Goal: Task Accomplishment & Management: Complete application form

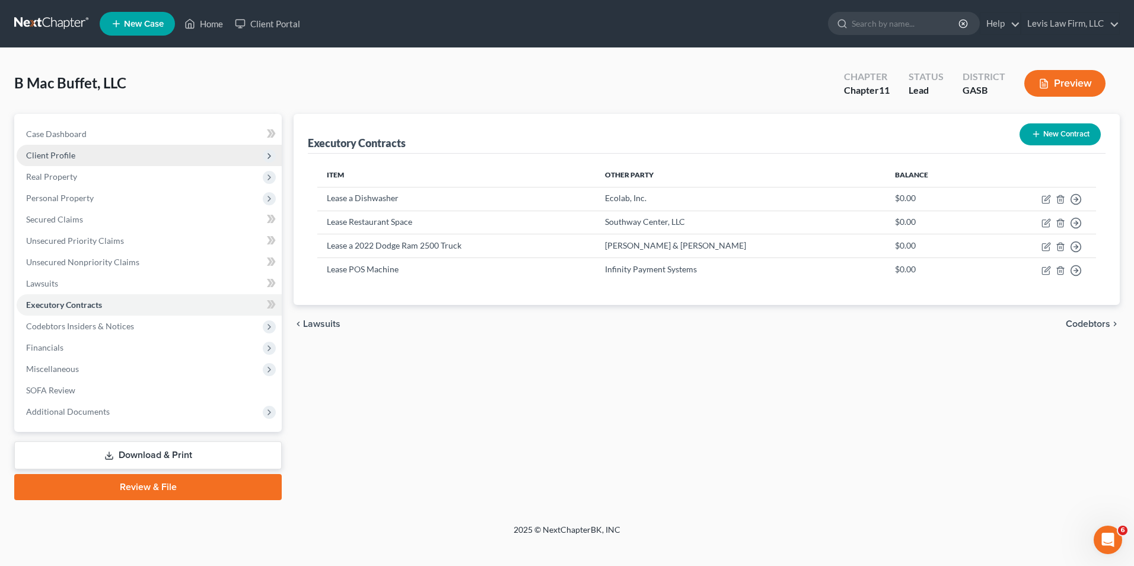
click at [55, 154] on span "Client Profile" at bounding box center [50, 155] width 49 height 10
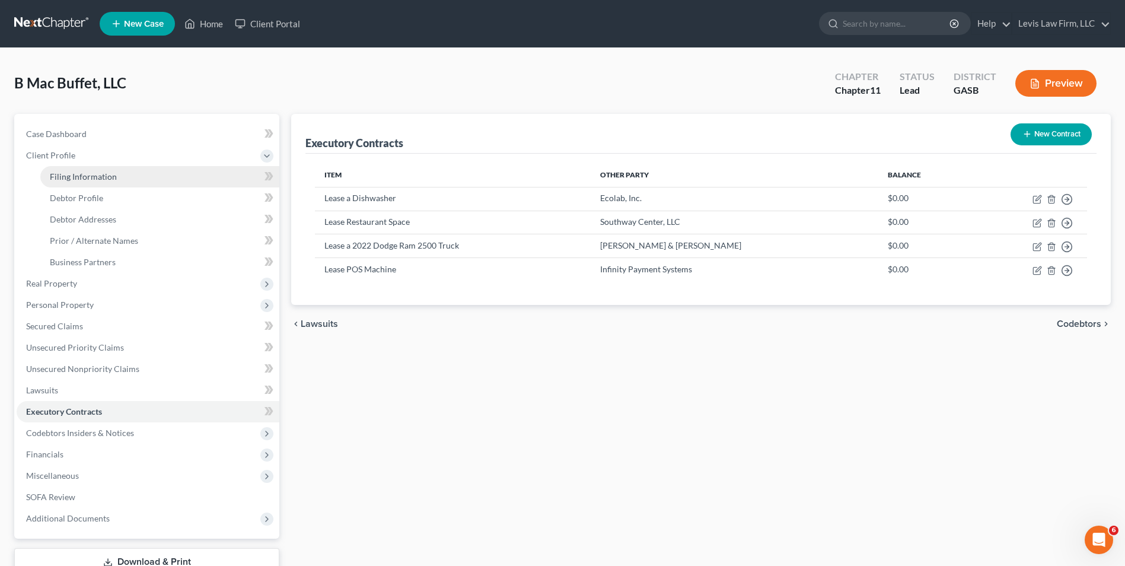
click at [94, 177] on span "Filing Information" at bounding box center [83, 176] width 67 height 10
select select "3"
select select "1"
select select "20"
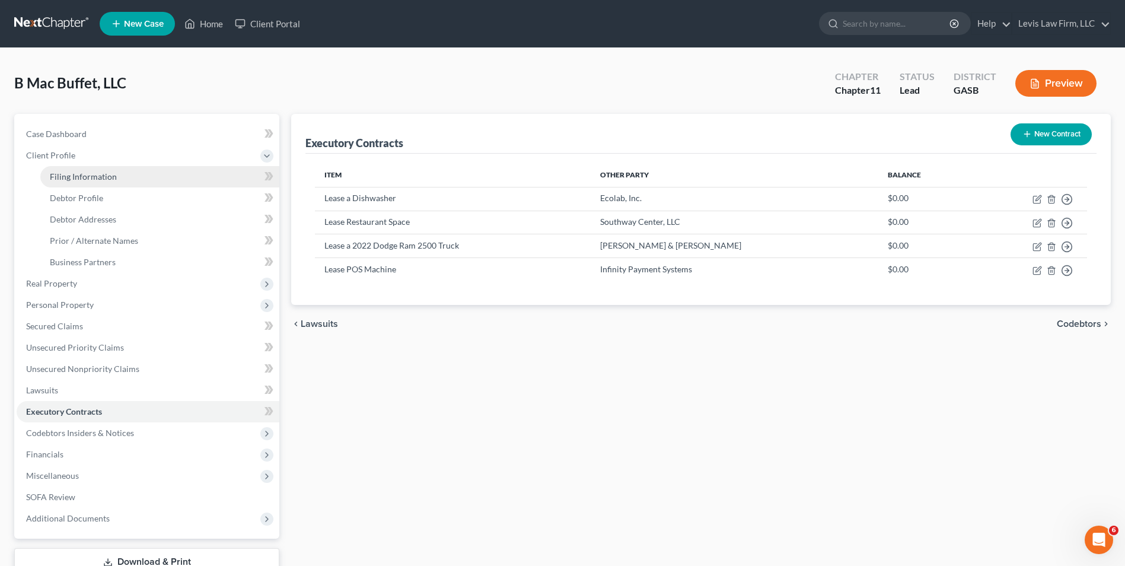
select select "0"
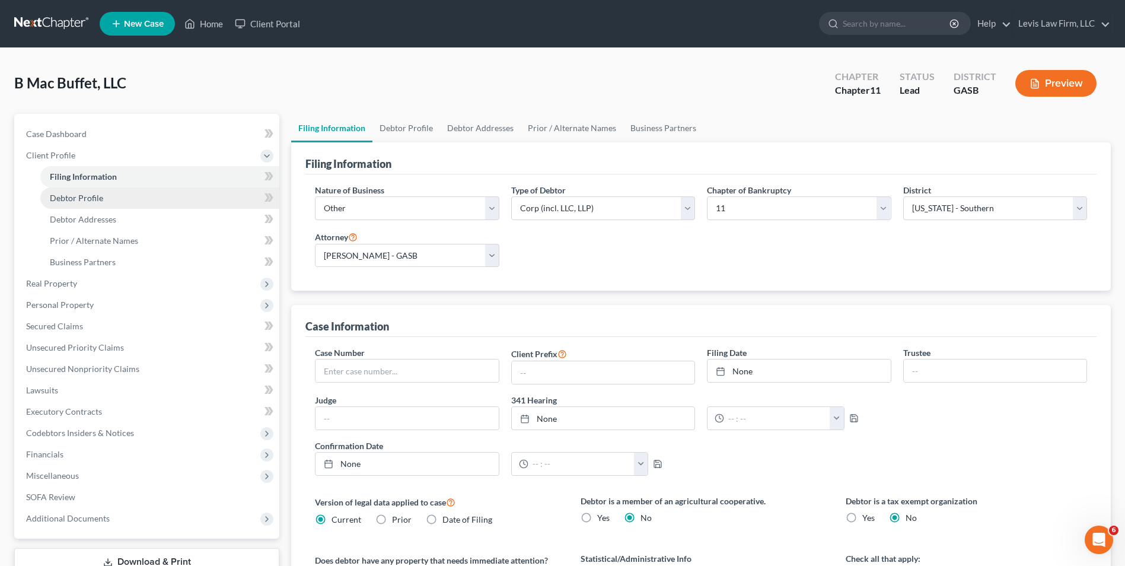
click at [82, 199] on span "Debtor Profile" at bounding box center [76, 198] width 53 height 10
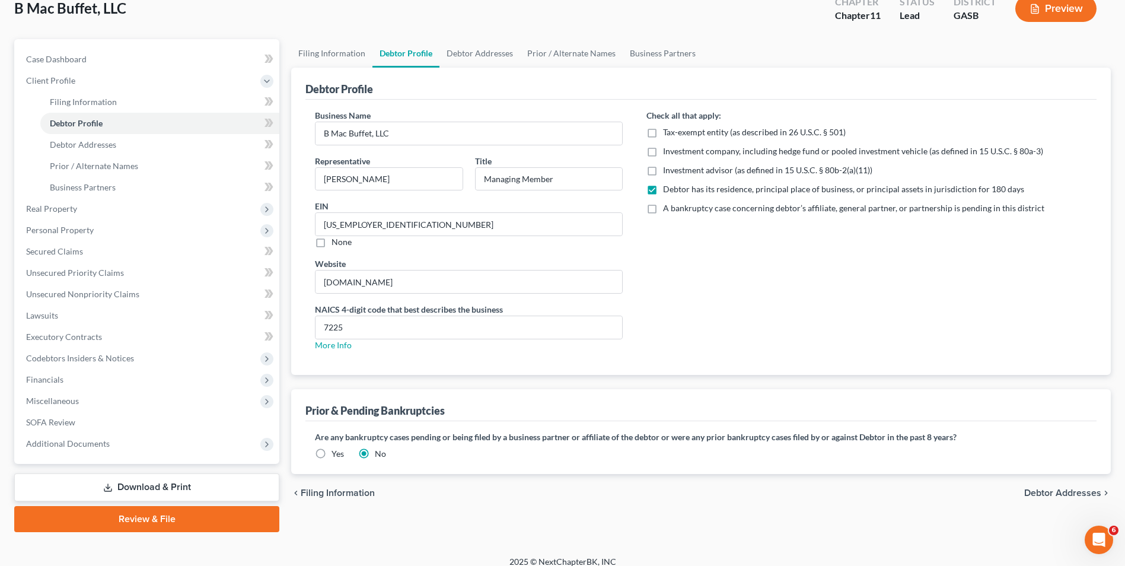
scroll to position [86, 0]
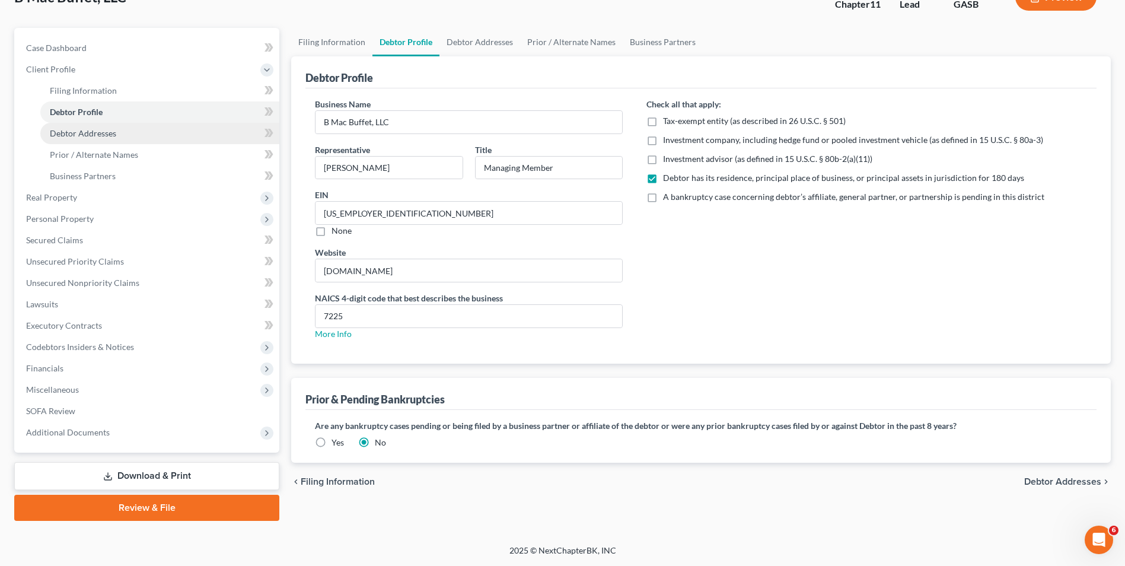
click at [94, 133] on span "Debtor Addresses" at bounding box center [83, 133] width 66 height 10
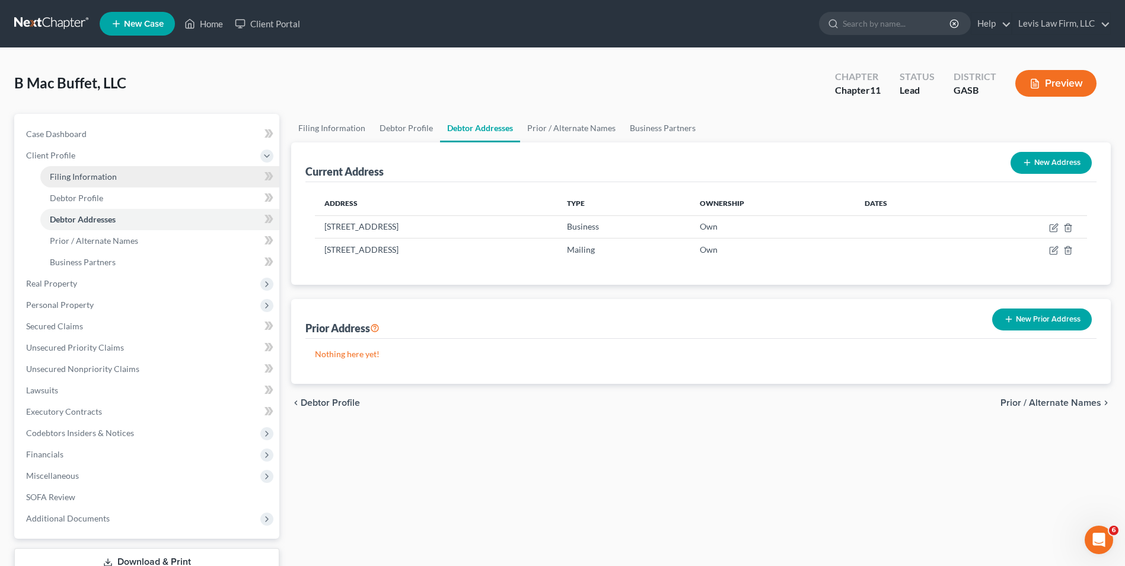
click at [102, 173] on span "Filing Information" at bounding box center [83, 176] width 67 height 10
select select "3"
select select "1"
select select "20"
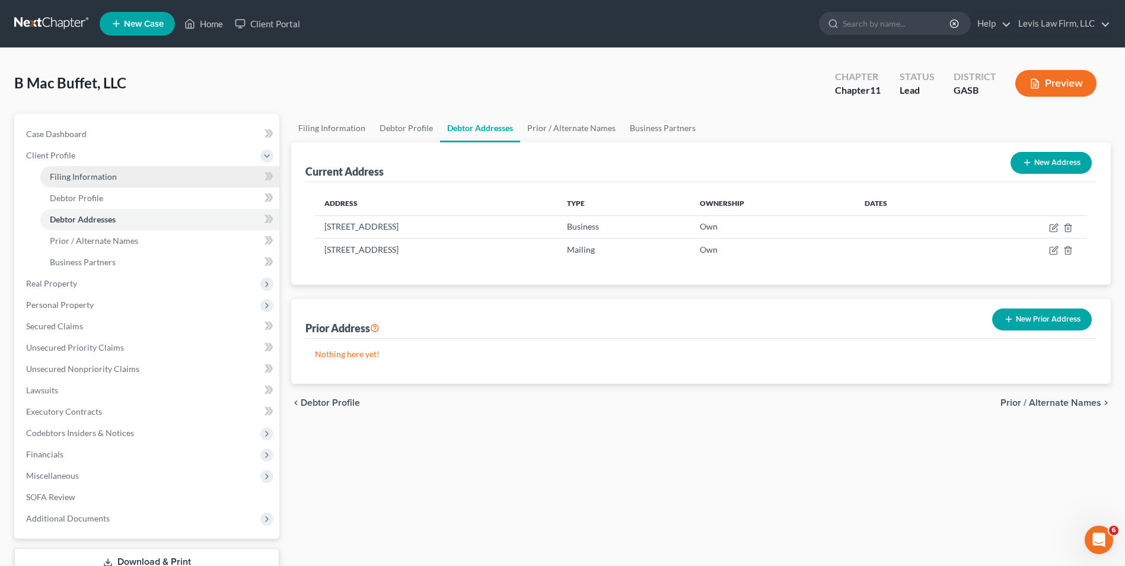
select select "0"
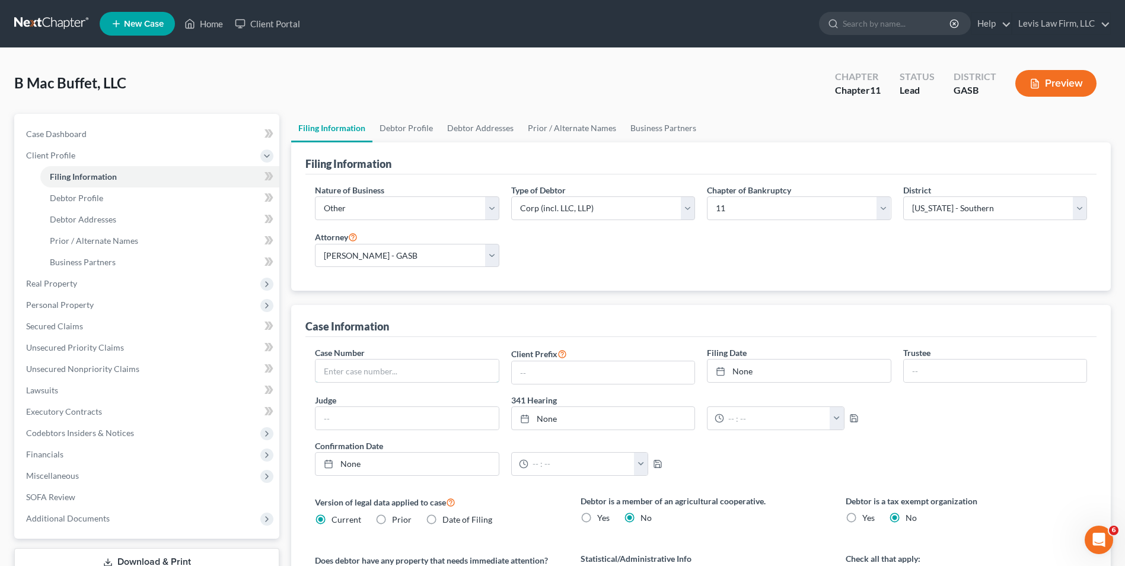
drag, startPoint x: 317, startPoint y: 364, endPoint x: 336, endPoint y: 383, distance: 27.3
click at [317, 364] on input "text" at bounding box center [406, 370] width 183 height 23
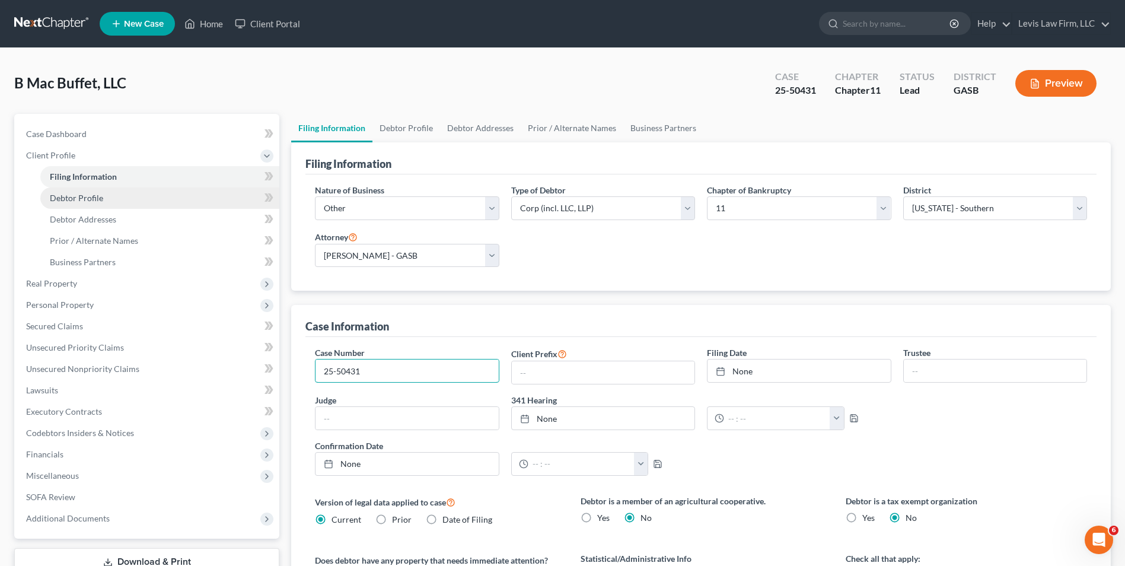
type input "25-50431"
click at [101, 200] on span "Debtor Profile" at bounding box center [76, 198] width 53 height 10
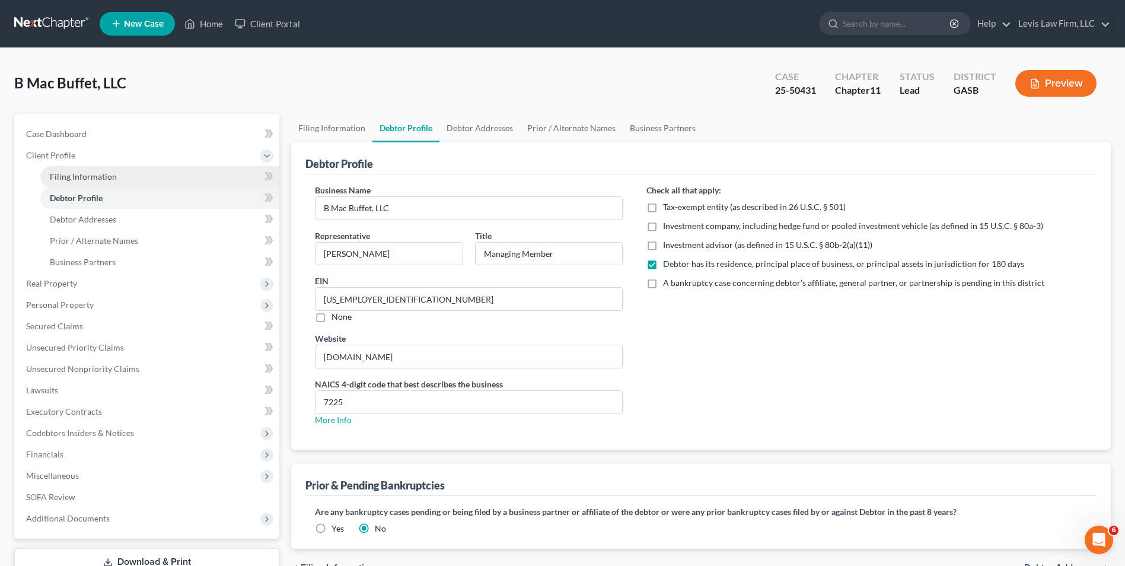
click at [95, 177] on span "Filing Information" at bounding box center [83, 176] width 67 height 10
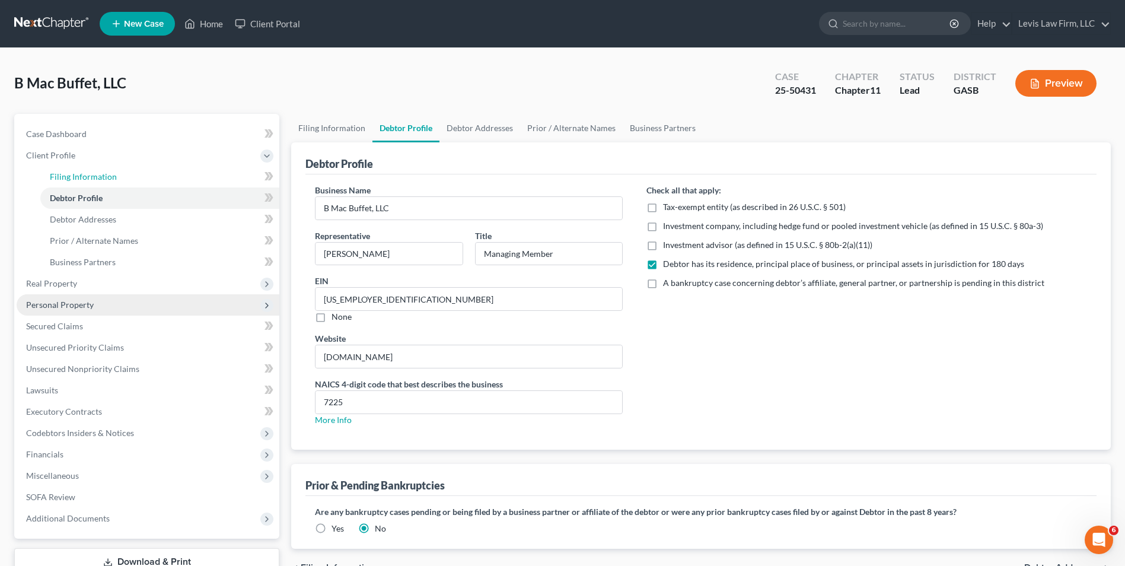
select select "3"
select select "1"
select select "20"
select select "0"
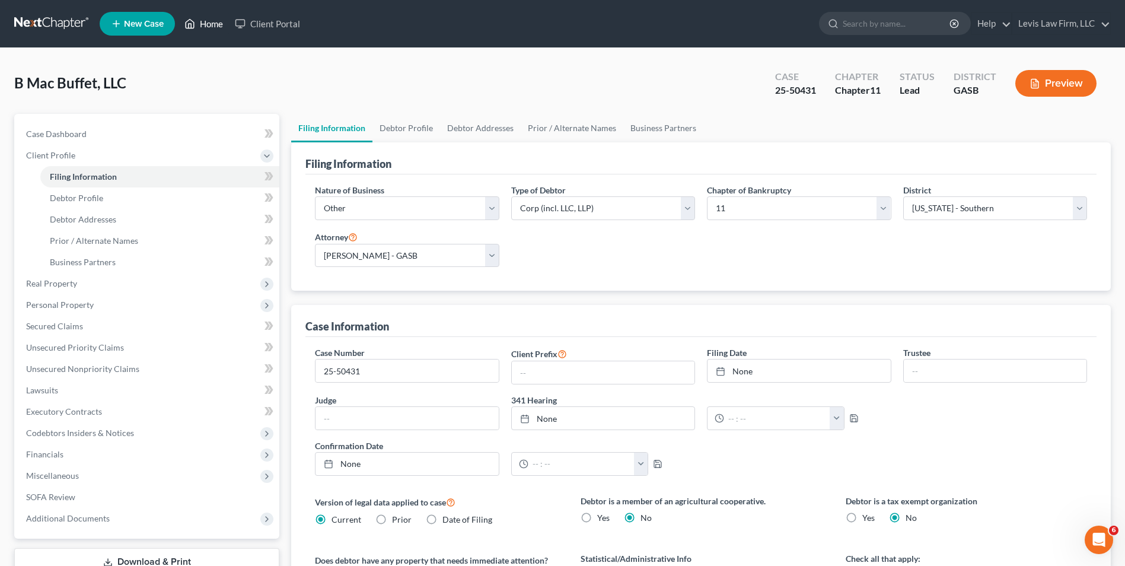
click at [214, 26] on link "Home" at bounding box center [204, 23] width 50 height 21
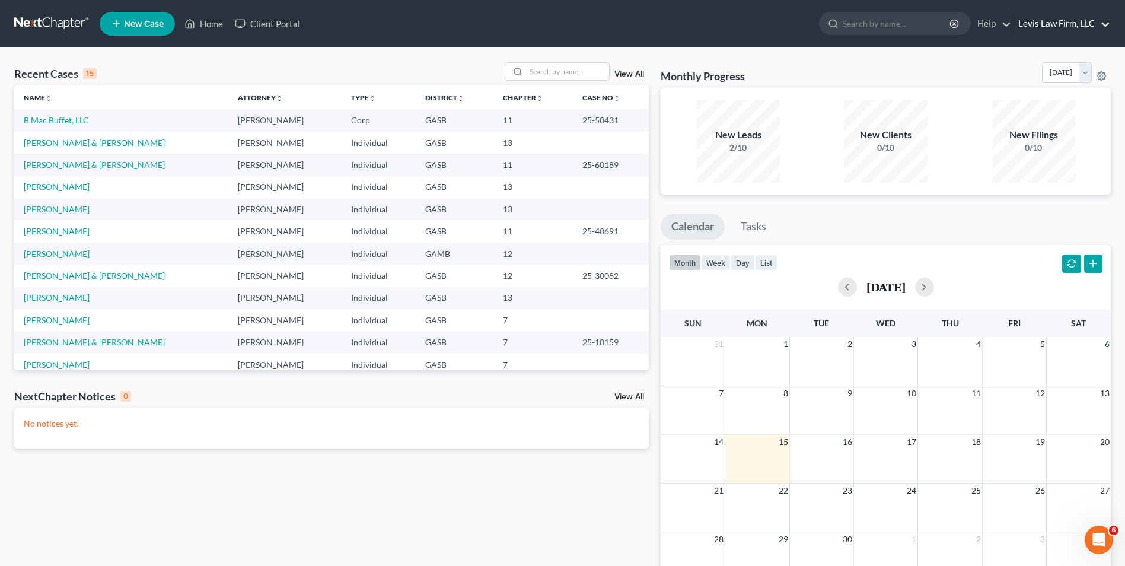
click at [1067, 27] on link "Levis Law Firm, LLC" at bounding box center [1061, 23] width 98 height 21
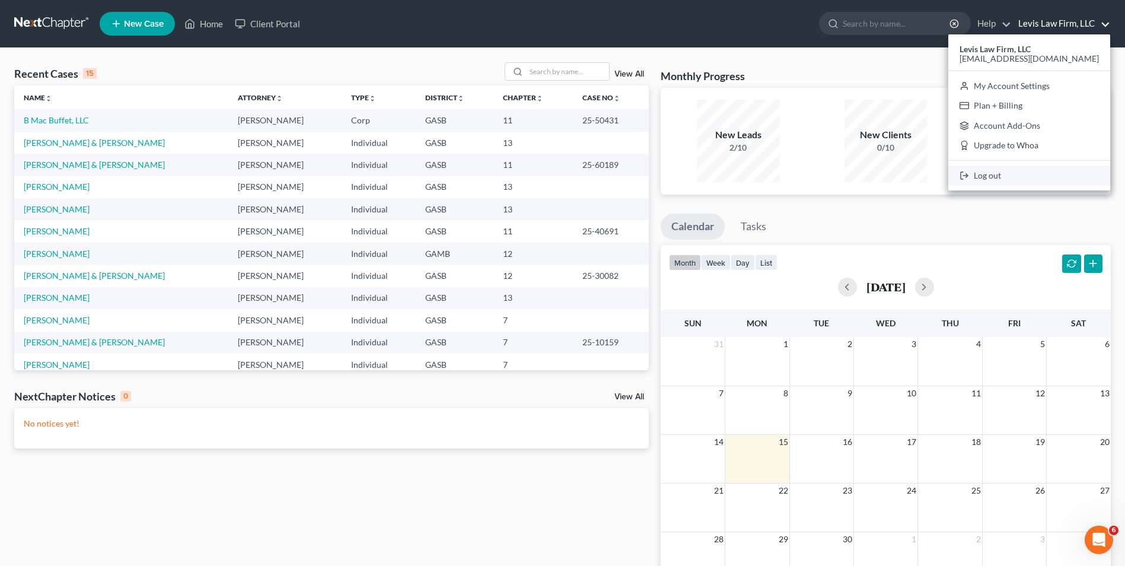
click at [1002, 176] on link "Log out" at bounding box center [1029, 175] width 162 height 20
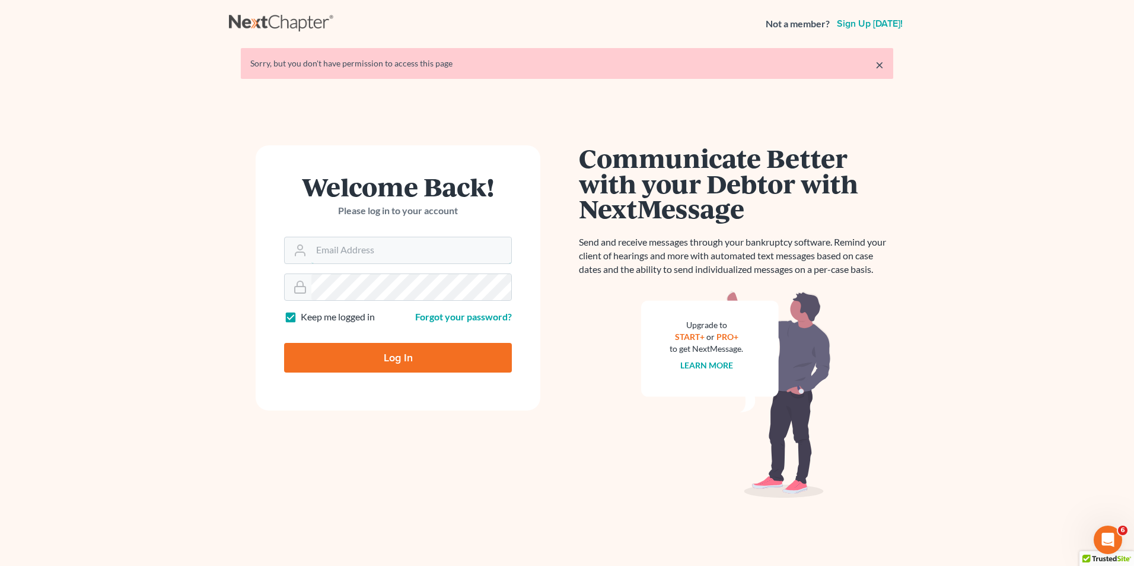
type input "[EMAIL_ADDRESS][DOMAIN_NAME]"
click at [396, 355] on input "Log In" at bounding box center [398, 358] width 228 height 30
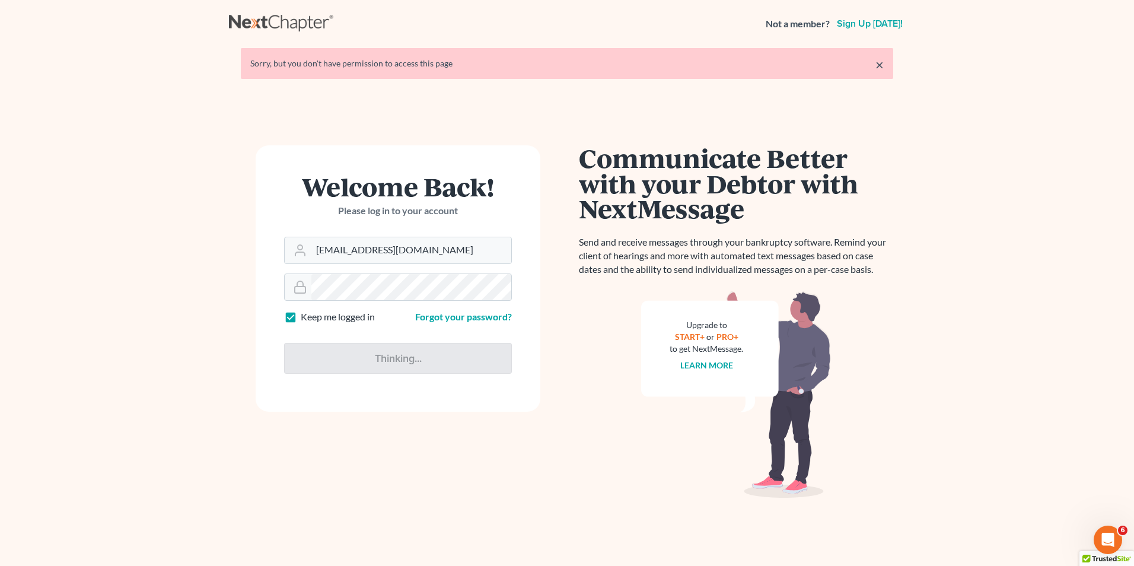
type input "Thinking..."
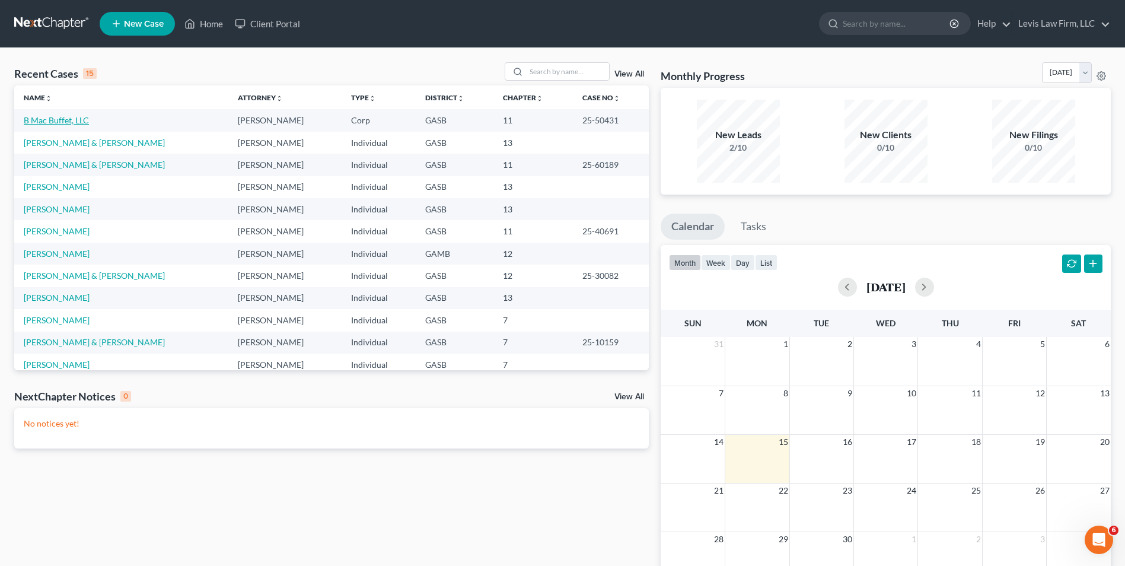
click at [62, 118] on link "B Mac Buffet, LLC" at bounding box center [56, 120] width 65 height 10
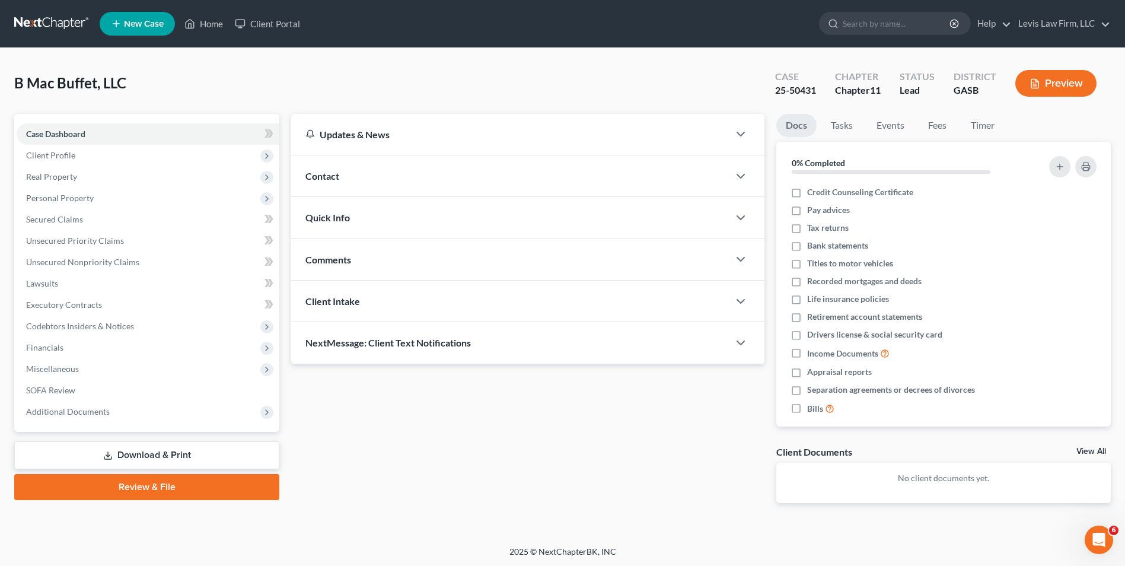
click at [189, 455] on link "Download & Print" at bounding box center [146, 455] width 265 height 28
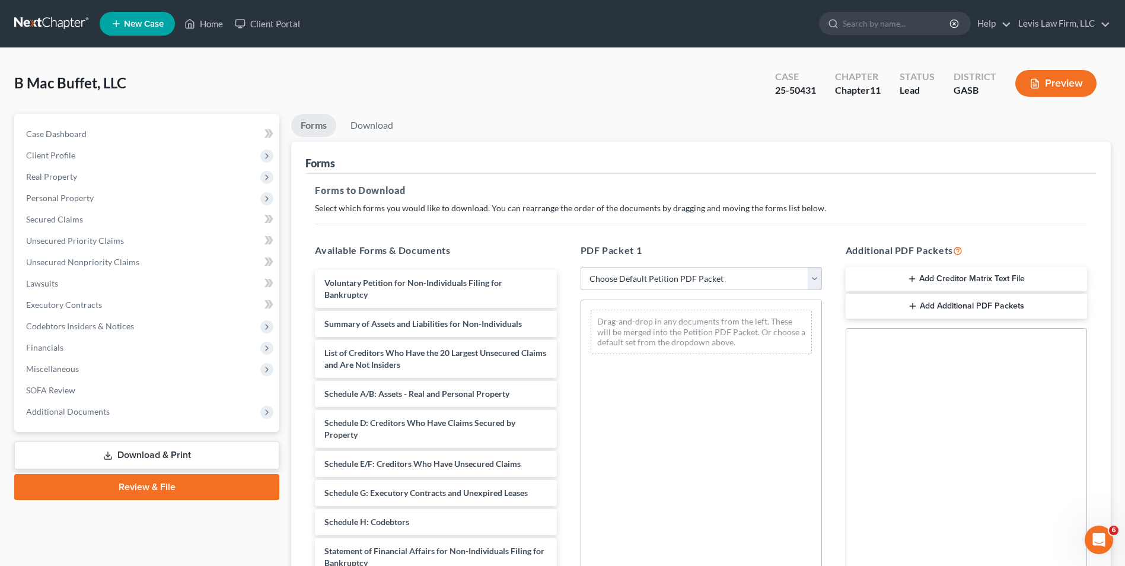
click at [815, 282] on select "Choose Default Petition PDF Packet Complete Bankruptcy Petition (all forms and …" at bounding box center [701, 279] width 241 height 24
select select "1"
click at [585, 267] on select "Choose Default Petition PDF Packet Complete Bankruptcy Petition (all forms and …" at bounding box center [701, 279] width 241 height 24
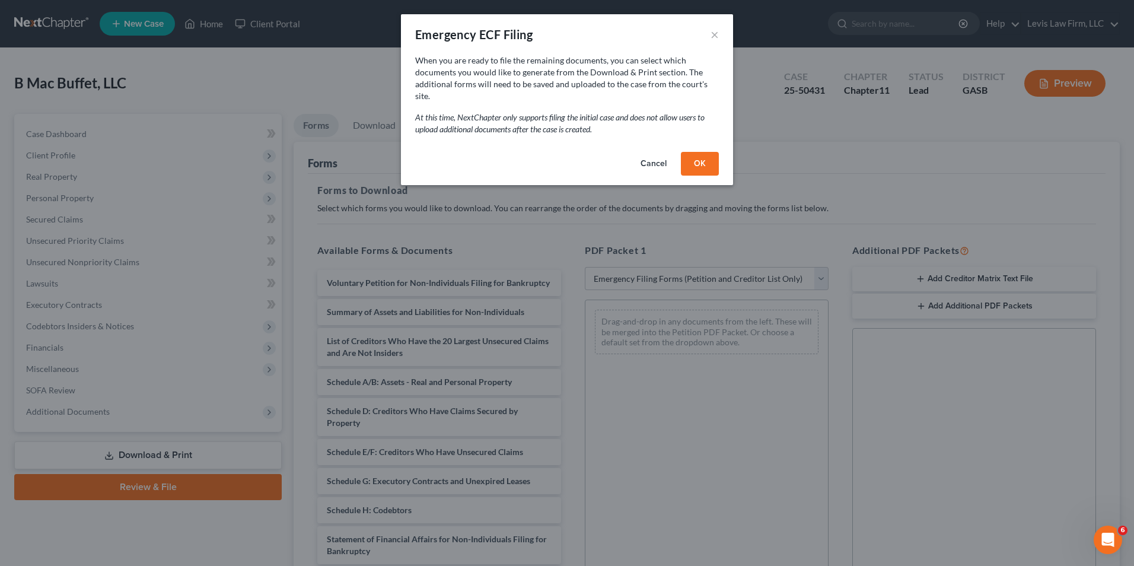
click at [694, 152] on button "OK" at bounding box center [700, 164] width 38 height 24
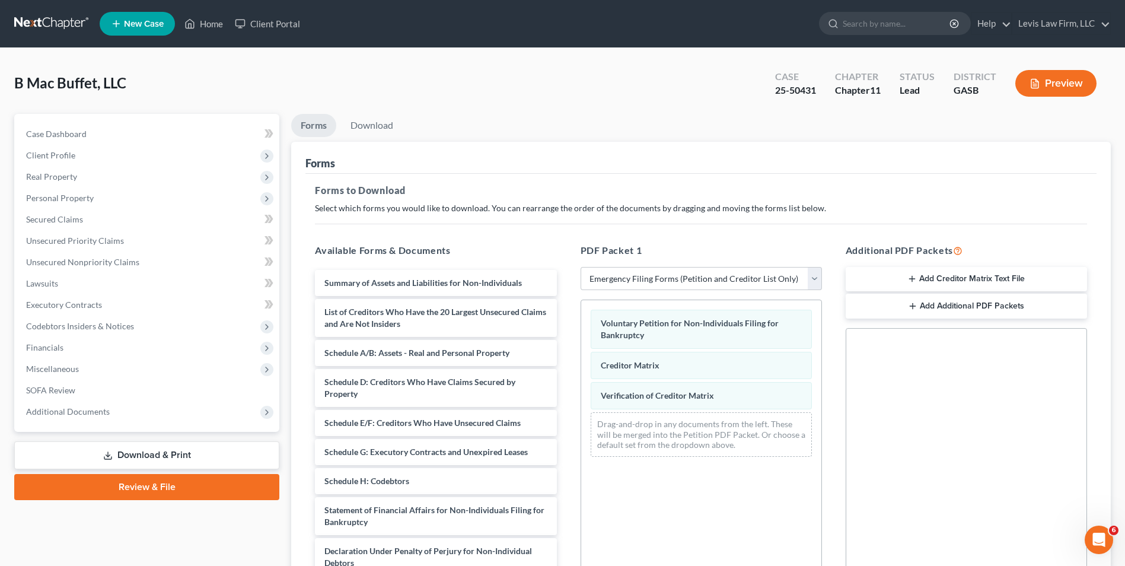
click at [935, 275] on button "Add Creditor Matrix Text File" at bounding box center [966, 279] width 241 height 25
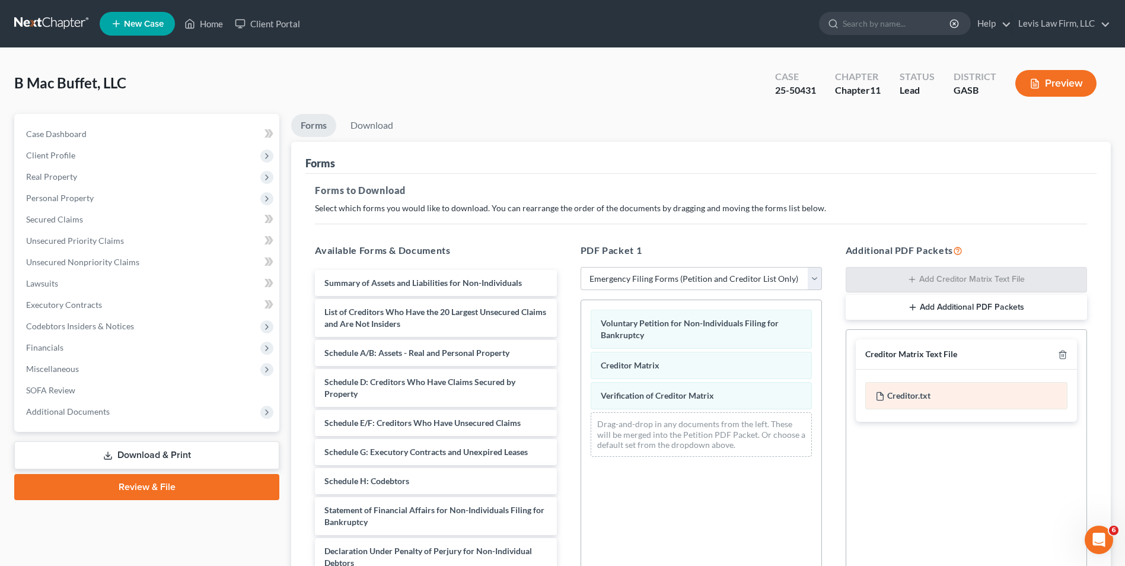
click at [924, 396] on div "Creditor.txt" at bounding box center [966, 395] width 202 height 27
click at [904, 393] on div "Creditor.txt" at bounding box center [966, 395] width 202 height 27
drag, startPoint x: 904, startPoint y: 393, endPoint x: 977, endPoint y: 465, distance: 101.9
click at [978, 466] on div "Social Security Number Statement of Social Security Number Creditor Matrix Text…" at bounding box center [966, 464] width 241 height 270
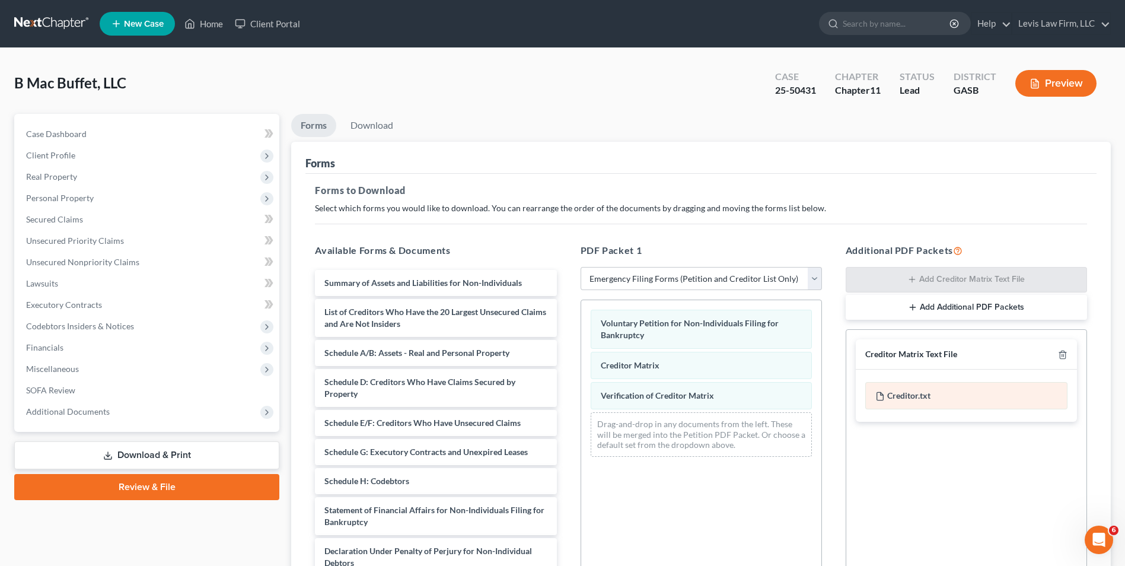
click at [957, 396] on div "Creditor.txt" at bounding box center [966, 395] width 202 height 27
drag, startPoint x: 957, startPoint y: 396, endPoint x: 927, endPoint y: 457, distance: 68.2
click at [927, 457] on div "Social Security Number Statement of Social Security Number Creditor Matrix Text…" at bounding box center [966, 464] width 241 height 270
click at [975, 395] on div "Creditor.txt" at bounding box center [966, 395] width 202 height 27
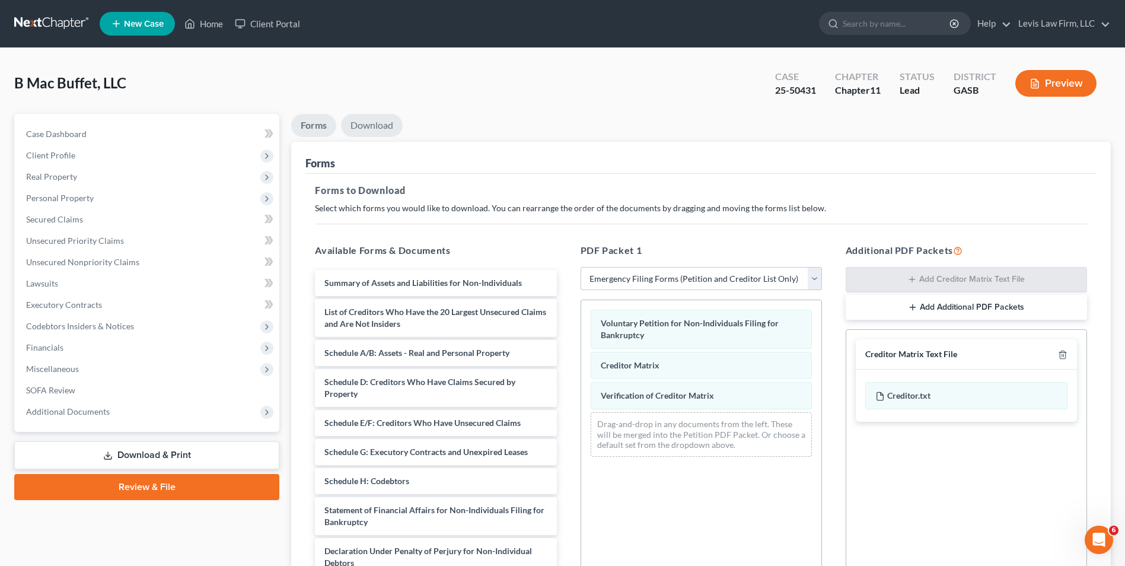
click at [361, 121] on link "Download" at bounding box center [372, 125] width 62 height 23
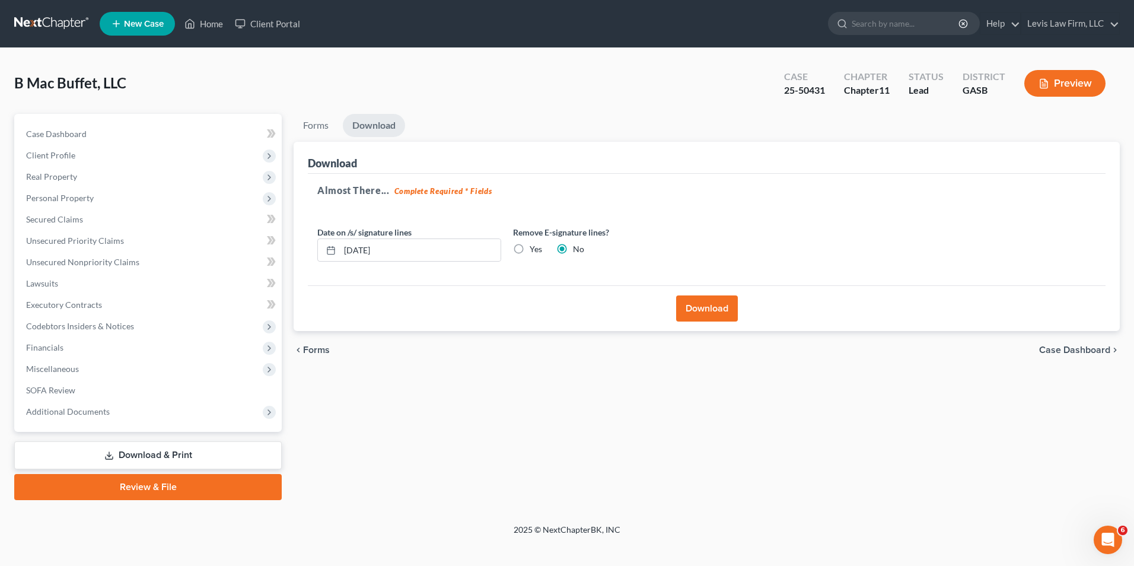
click at [696, 308] on button "Download" at bounding box center [707, 308] width 62 height 26
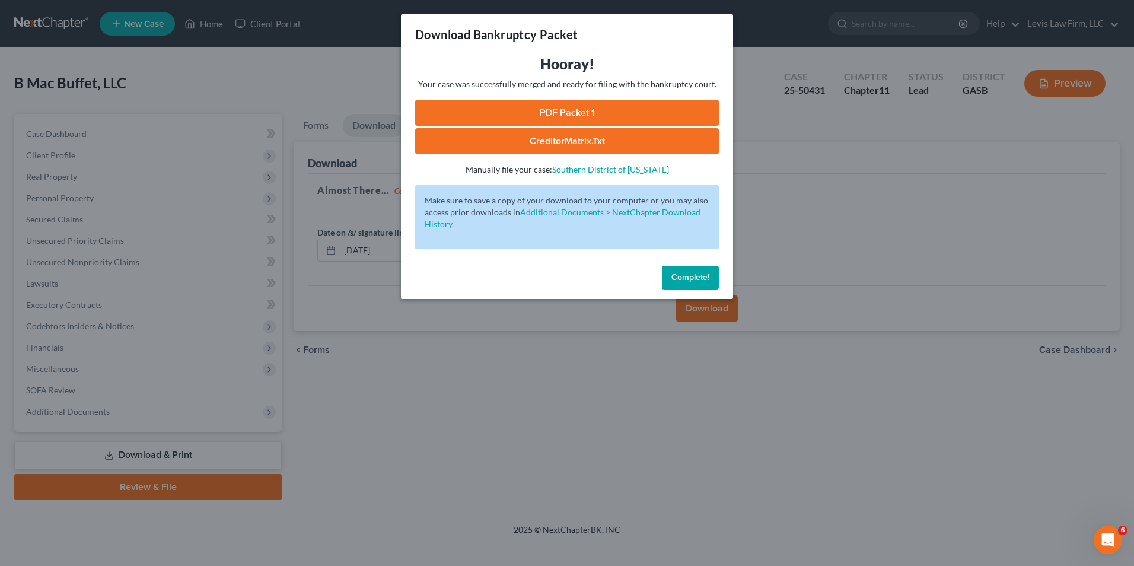
click at [577, 137] on link "CreditorMatrix.txt" at bounding box center [567, 141] width 304 height 26
drag, startPoint x: 990, startPoint y: 173, endPoint x: 990, endPoint y: 162, distance: 10.1
click at [989, 173] on div "Download Bankruptcy Packet Hooray! Your case was successfully merged and ready …" at bounding box center [567, 283] width 1134 height 566
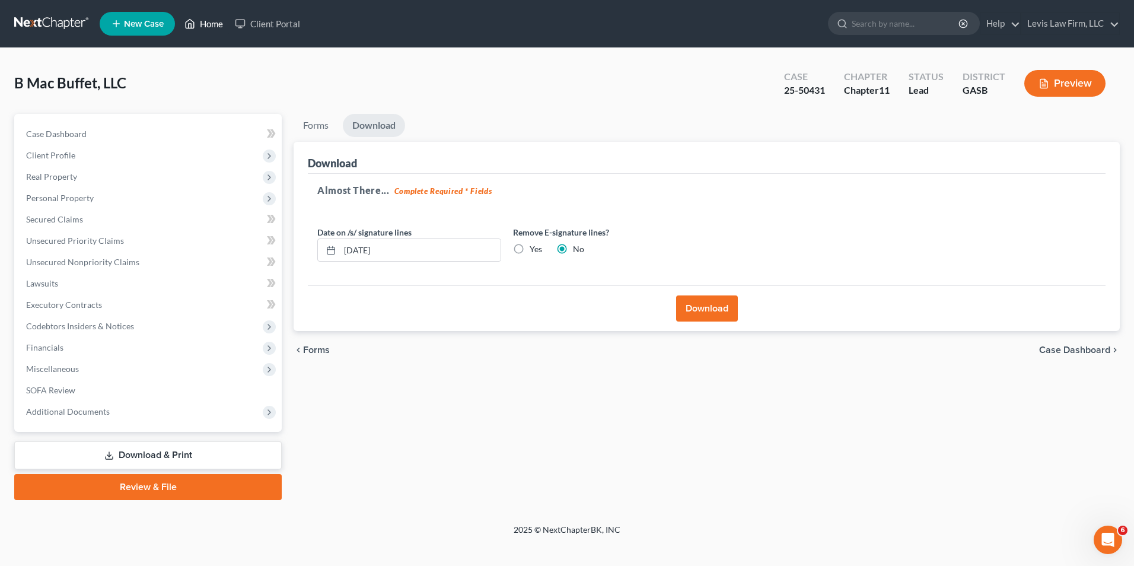
click at [215, 21] on link "Home" at bounding box center [204, 23] width 50 height 21
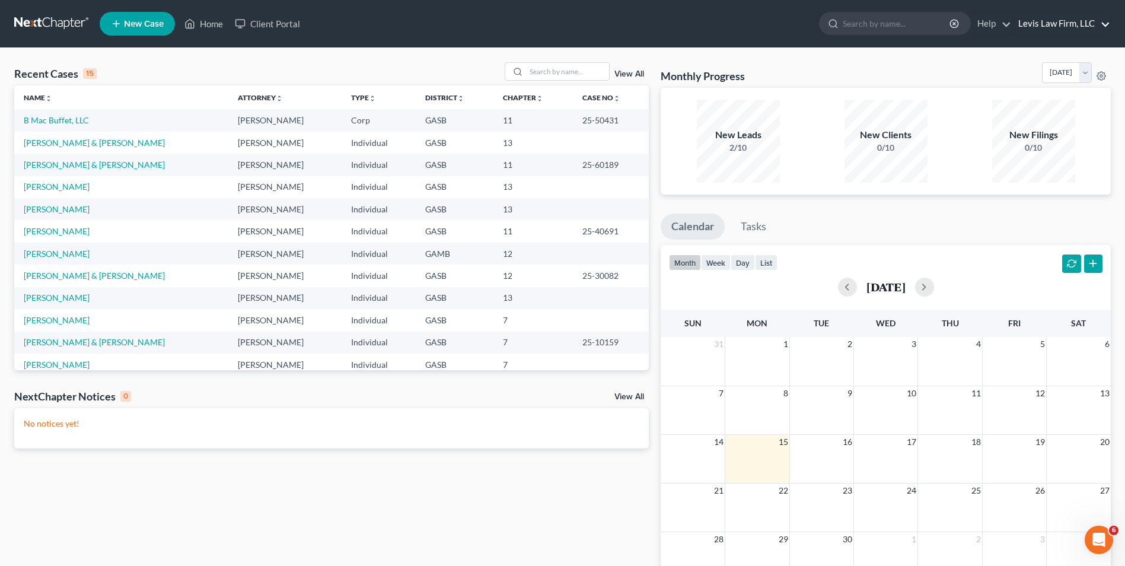
click at [1053, 24] on link "Levis Law Firm, LLC" at bounding box center [1061, 23] width 98 height 21
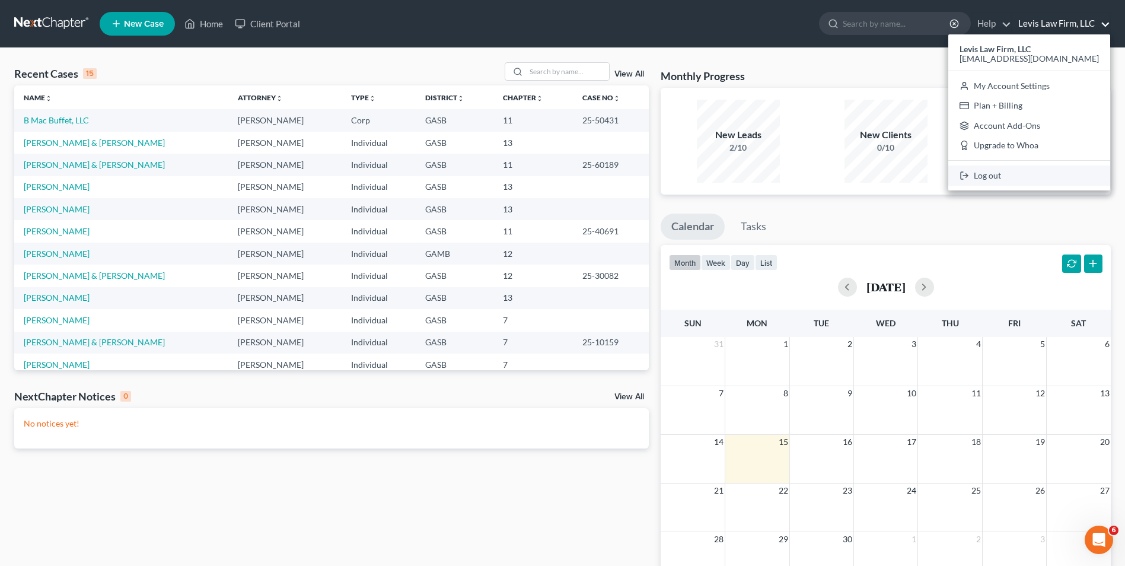
click at [1014, 179] on link "Log out" at bounding box center [1029, 175] width 162 height 20
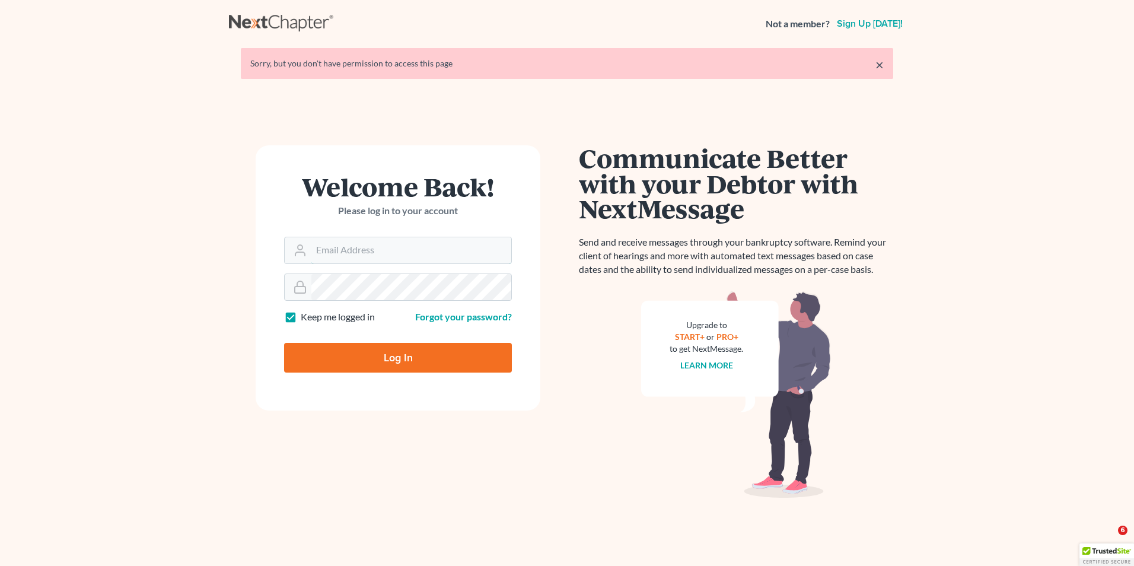
type input "[EMAIL_ADDRESS][DOMAIN_NAME]"
click at [386, 353] on input "Log In" at bounding box center [398, 358] width 228 height 30
type input "Thinking..."
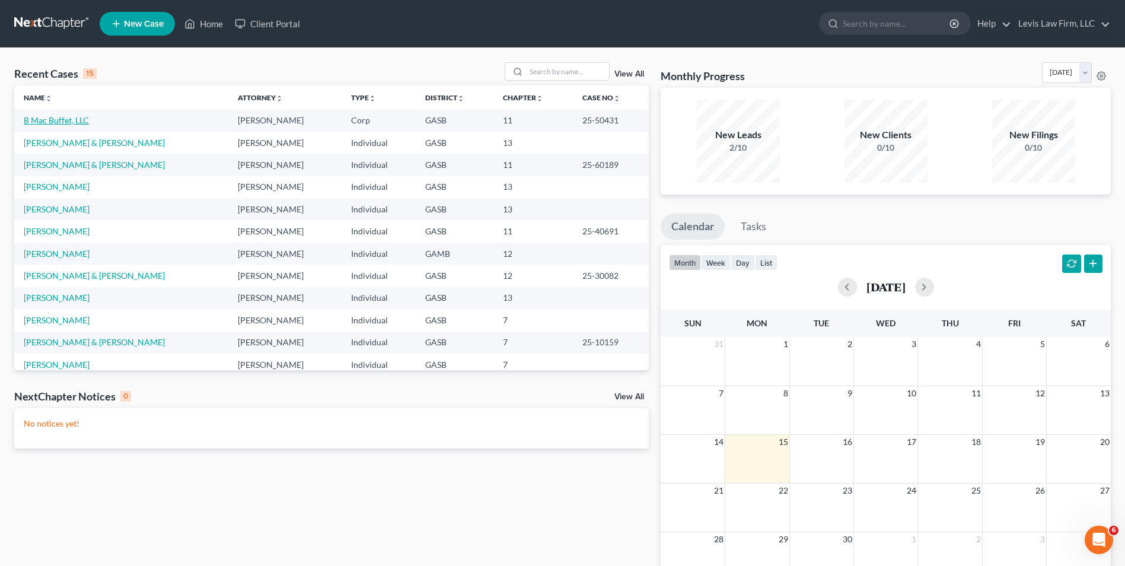
click at [46, 120] on link "B Mac Buffet, LLC" at bounding box center [56, 120] width 65 height 10
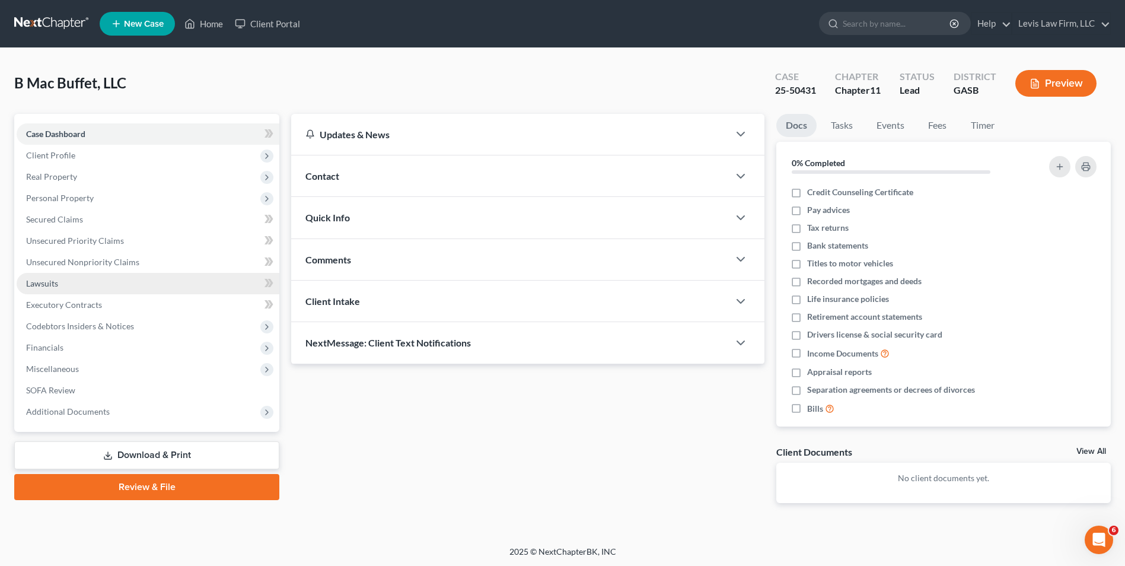
click at [42, 280] on span "Lawsuits" at bounding box center [42, 283] width 32 height 10
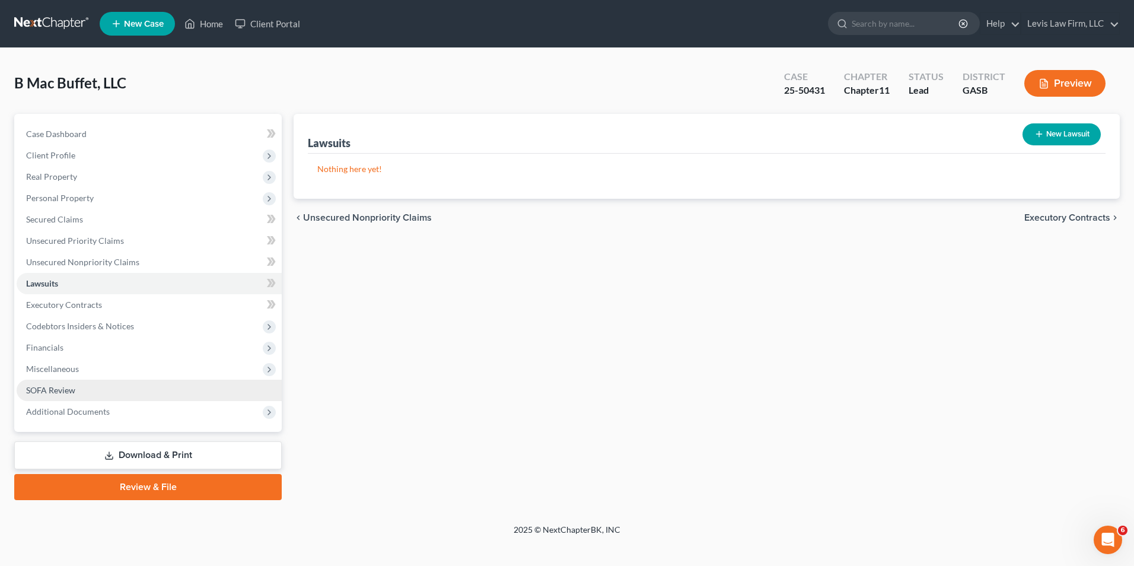
click at [66, 388] on span "SOFA Review" at bounding box center [50, 390] width 49 height 10
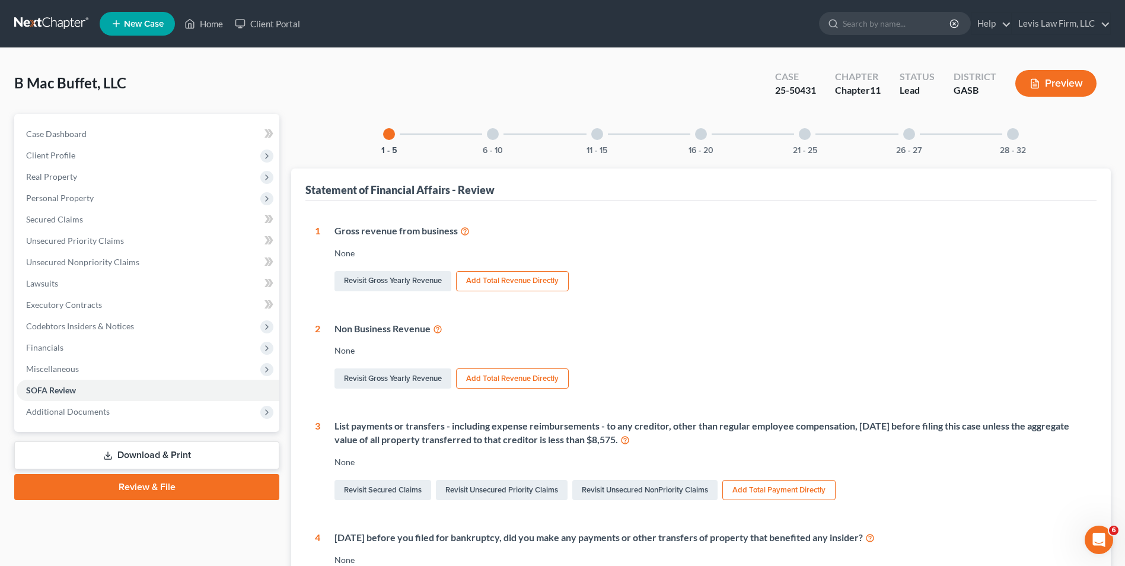
click at [493, 137] on div at bounding box center [493, 134] width 12 height 12
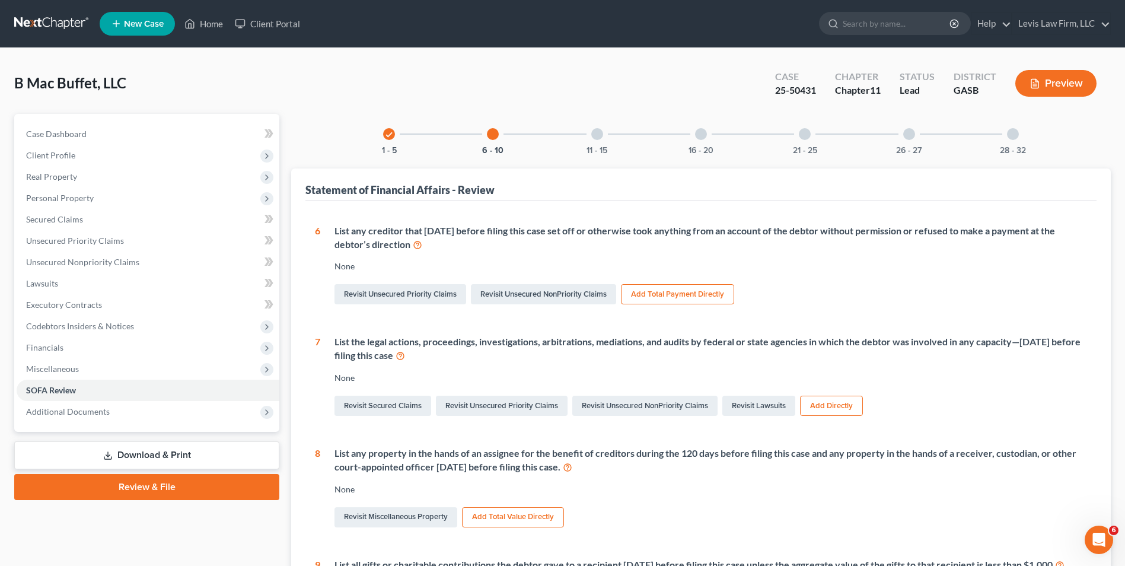
click at [598, 133] on div at bounding box center [597, 134] width 12 height 12
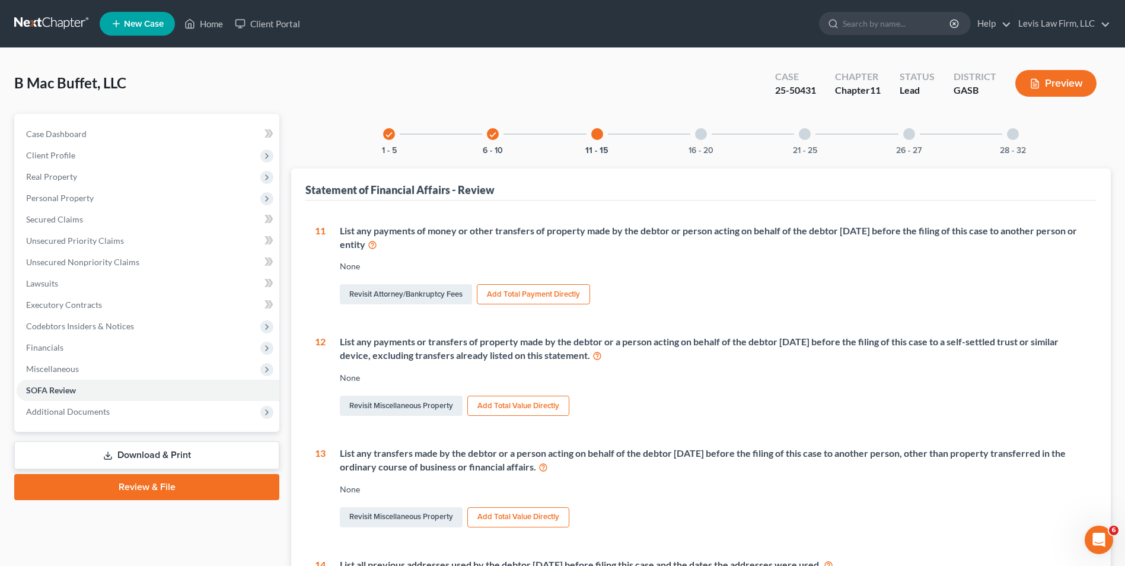
click at [700, 136] on div at bounding box center [701, 134] width 12 height 12
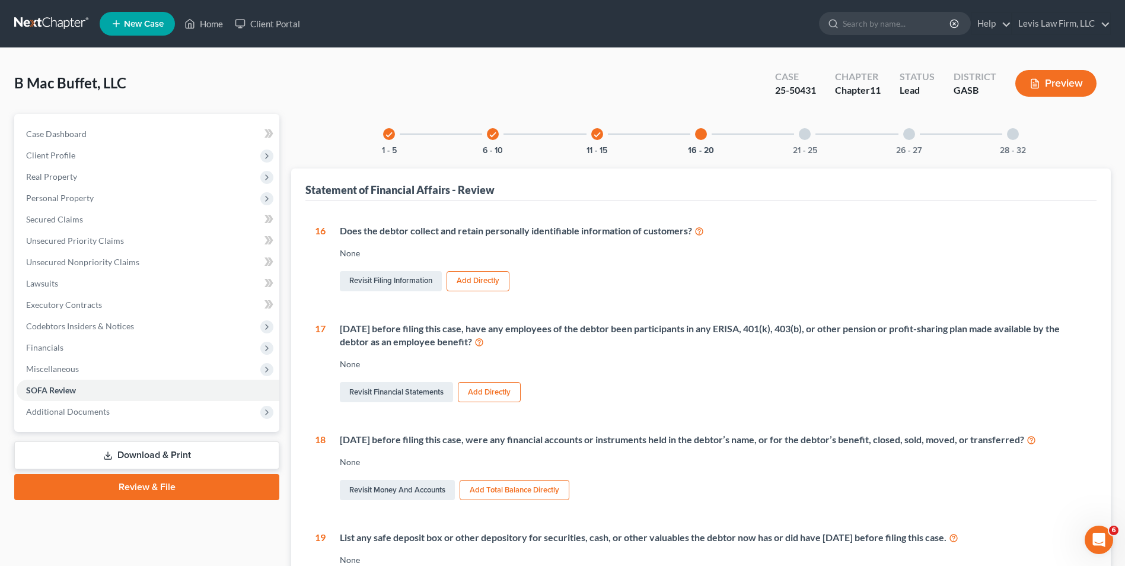
click at [801, 135] on div at bounding box center [805, 134] width 12 height 12
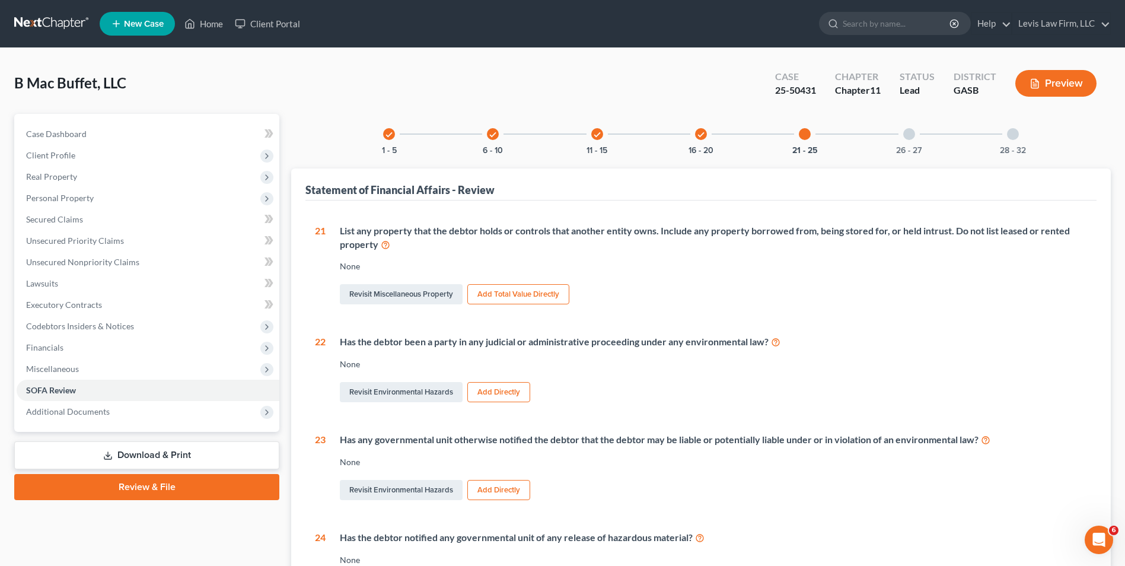
click at [911, 135] on div at bounding box center [909, 134] width 12 height 12
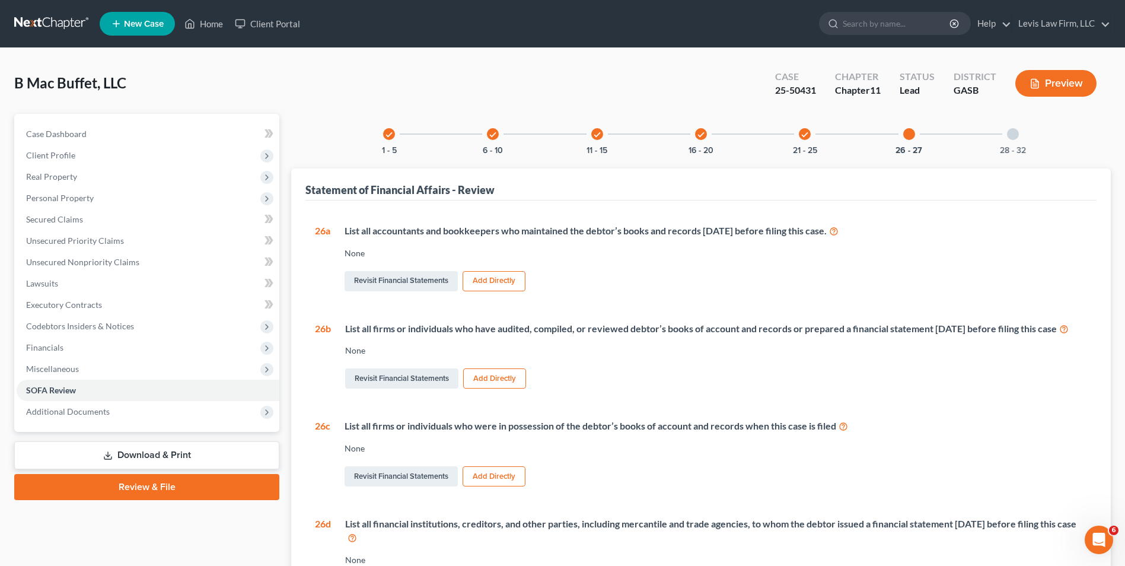
click at [1013, 132] on div at bounding box center [1013, 134] width 12 height 12
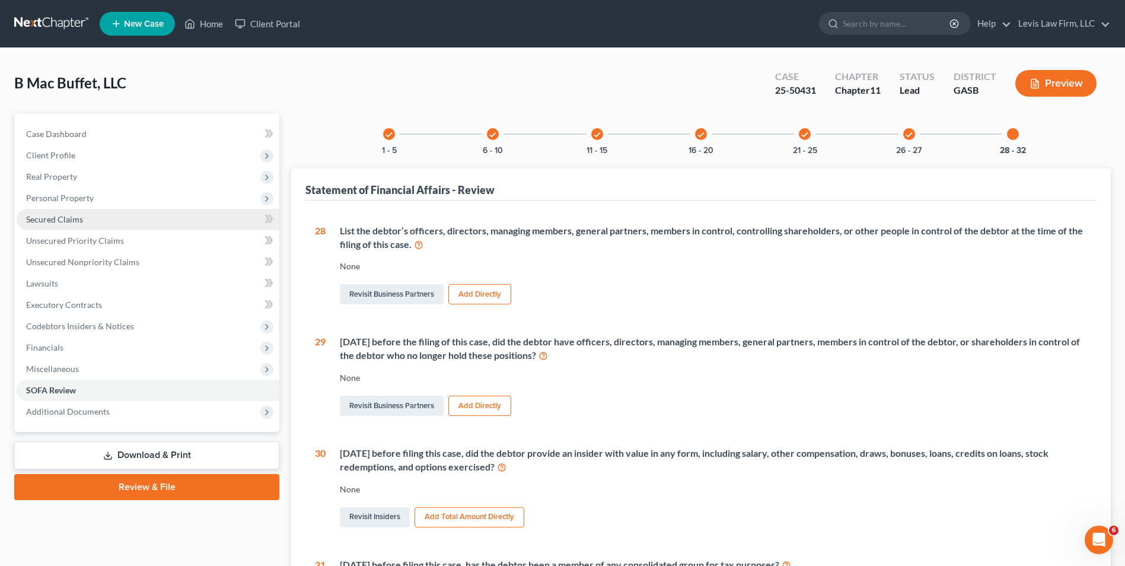
click at [76, 223] on span "Secured Claims" at bounding box center [54, 219] width 57 height 10
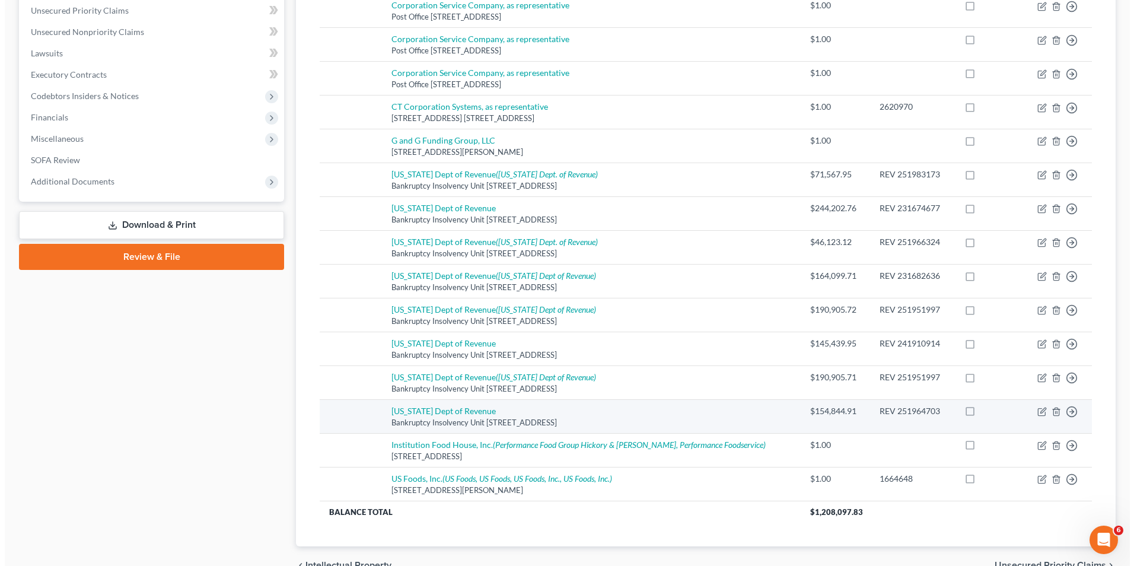
scroll to position [234, 0]
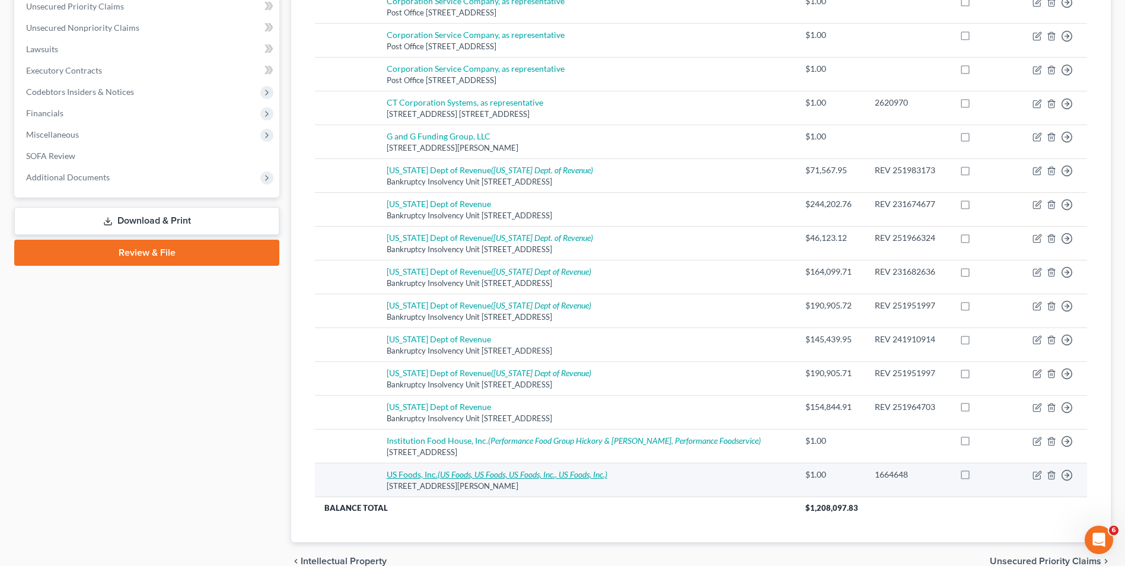
click at [466, 469] on icon "(US Foods, US Foods, US Foods, Inc., US Foods, Inc.)" at bounding box center [523, 474] width 170 height 10
select select "9"
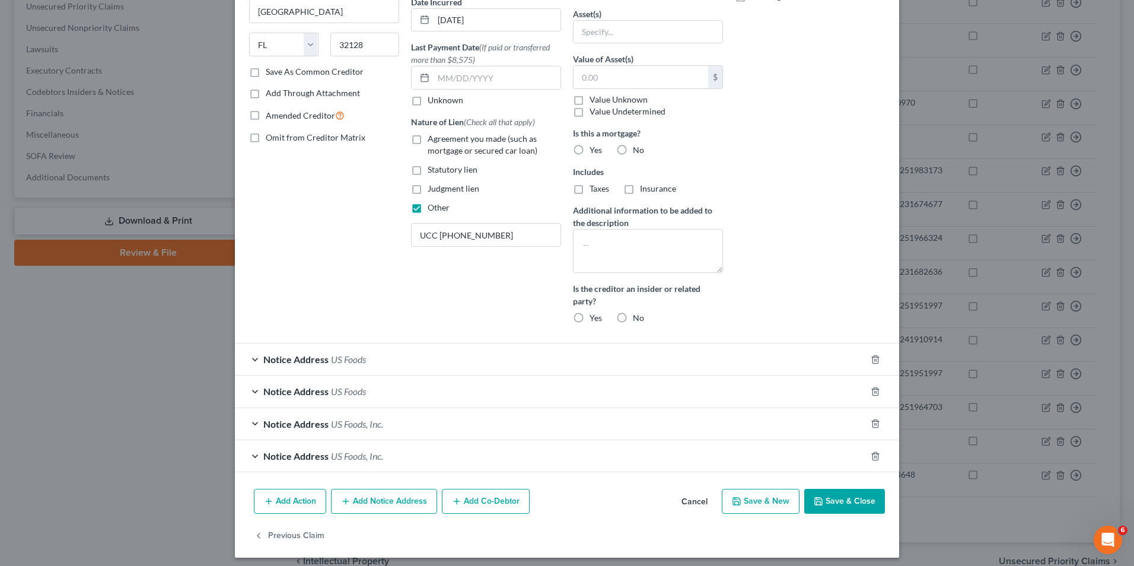
scroll to position [173, 0]
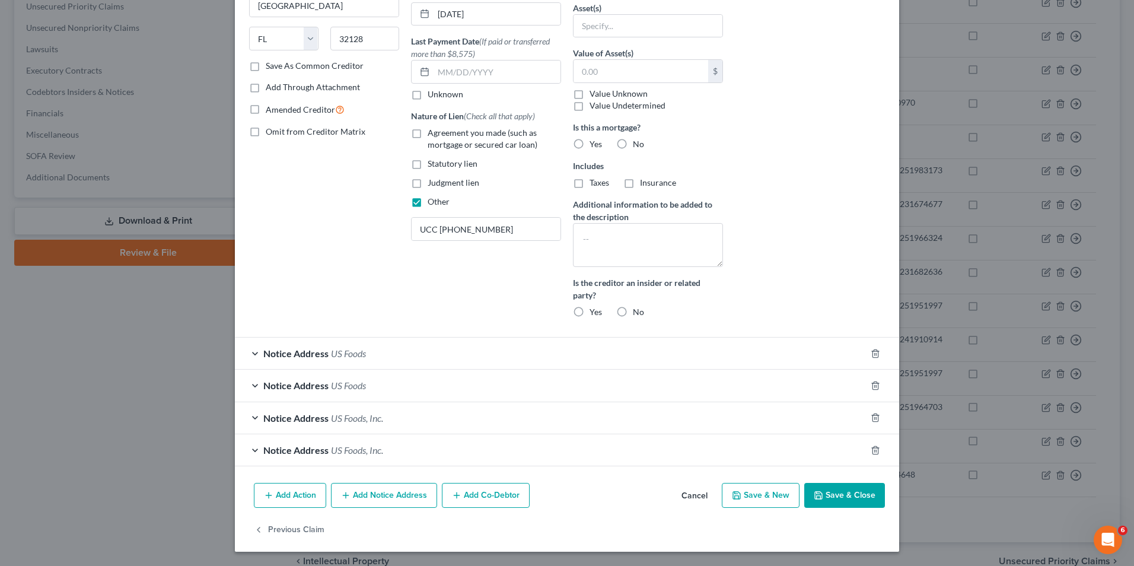
click at [836, 493] on button "Save & Close" at bounding box center [844, 495] width 81 height 25
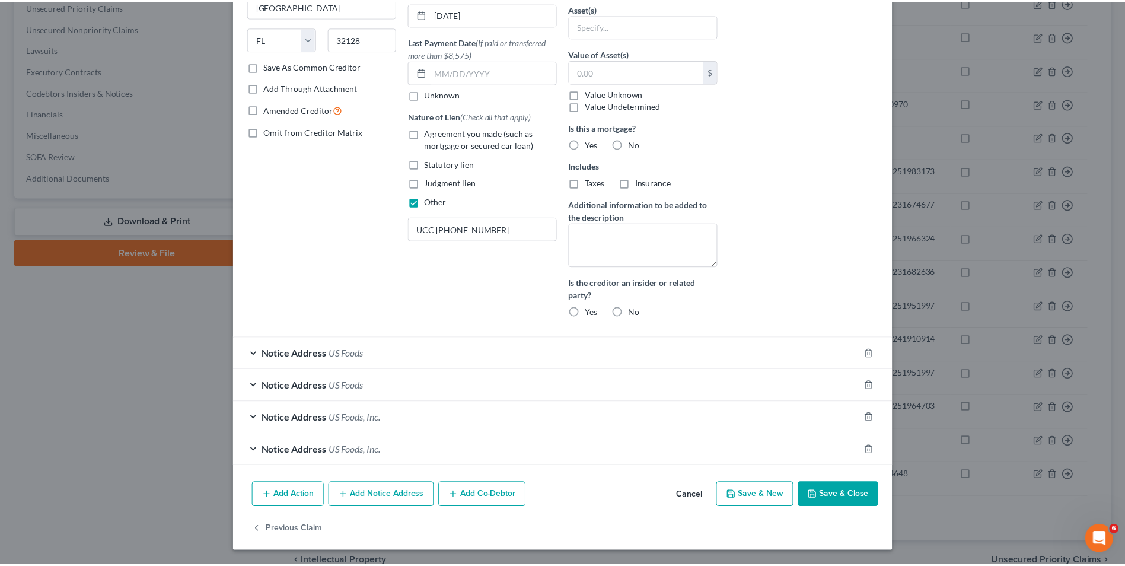
scroll to position [95, 0]
